Goal: Task Accomplishment & Management: Use online tool/utility

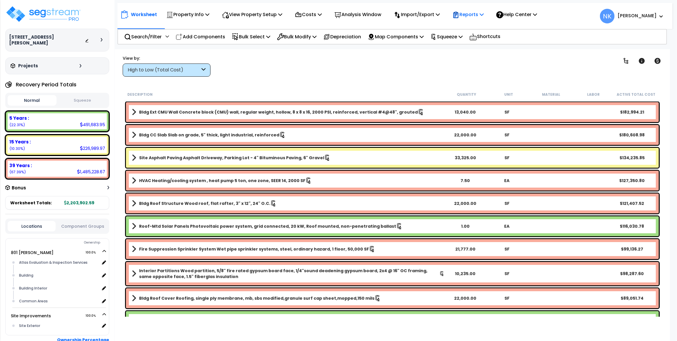
click at [459, 11] on icon at bounding box center [455, 14] width 7 height 7
click at [473, 39] on link "Manage Report Images" at bounding box center [478, 40] width 58 height 12
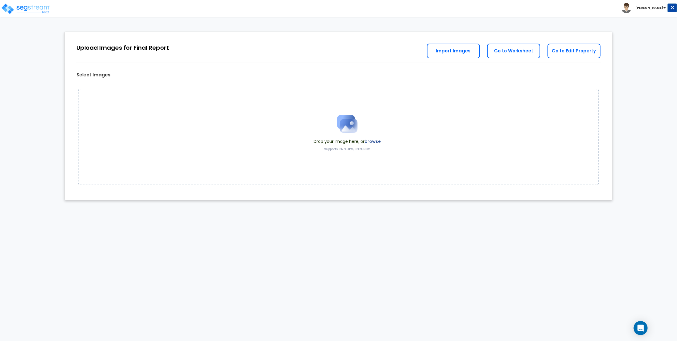
click at [377, 139] on label "browse" at bounding box center [373, 141] width 16 height 6
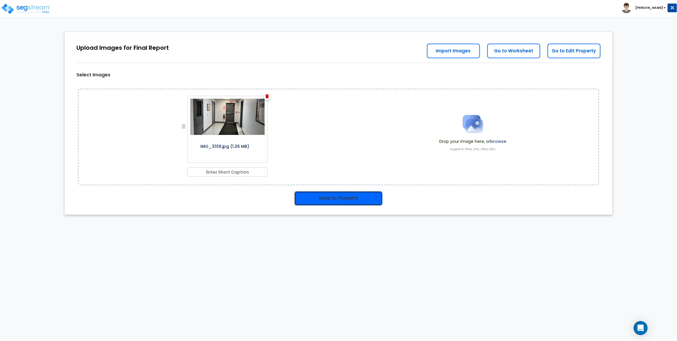
click at [349, 195] on button "Save to Property" at bounding box center [338, 198] width 88 height 15
